Goal: Transaction & Acquisition: Purchase product/service

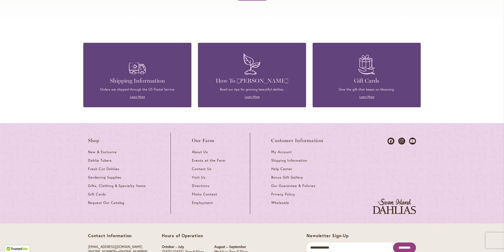
scroll to position [2264, 0]
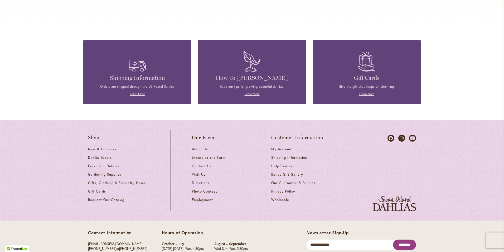
click at [112, 172] on span "Gardening Supplies" at bounding box center [104, 174] width 33 height 4
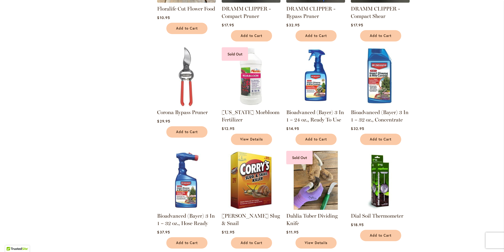
scroll to position [185, 0]
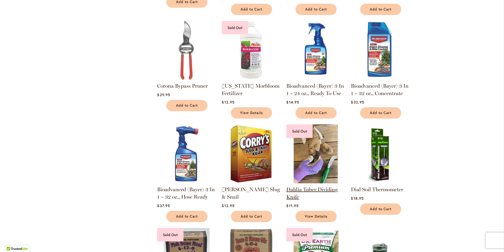
drag, startPoint x: 302, startPoint y: 197, endPoint x: 286, endPoint y: 191, distance: 17.0
click at [286, 191] on strong "Dahlia Tuber Dividing Knife" at bounding box center [315, 192] width 59 height 15
drag, startPoint x: 286, startPoint y: 191, endPoint x: 290, endPoint y: 191, distance: 4.3
copy link "Dahlia Tuber Dividing Knife"
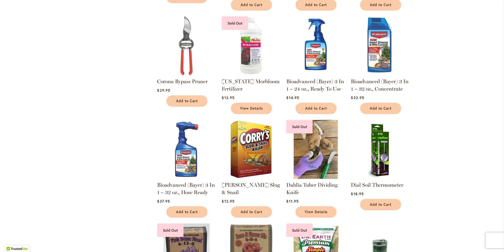
scroll to position [158, 0]
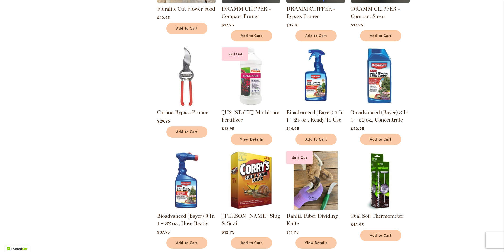
click at [382, 177] on img at bounding box center [381, 180] width 62 height 62
